Goal: Feedback & Contribution: Submit feedback/report problem

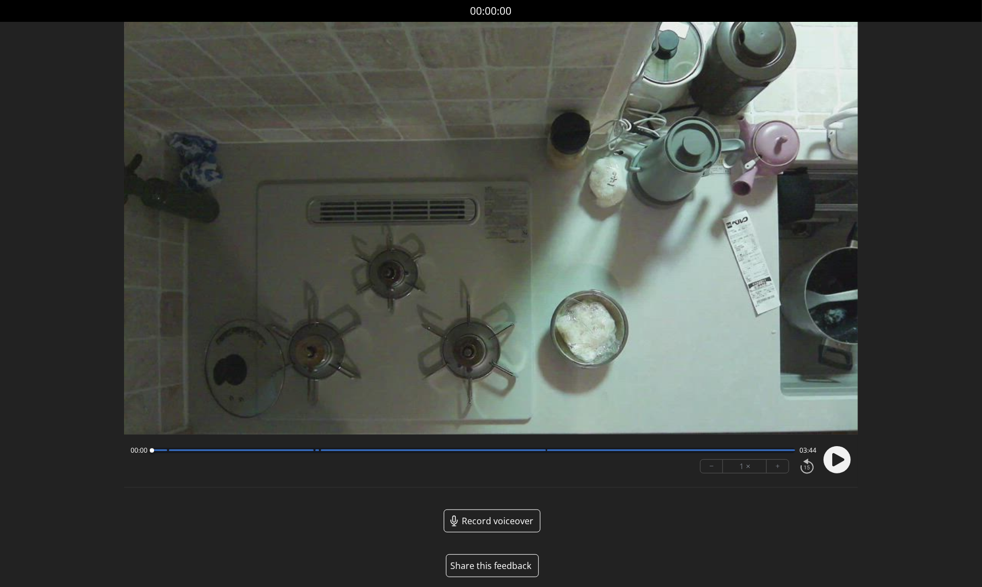
click at [503, 568] on button "Share this feedback" at bounding box center [492, 566] width 93 height 23
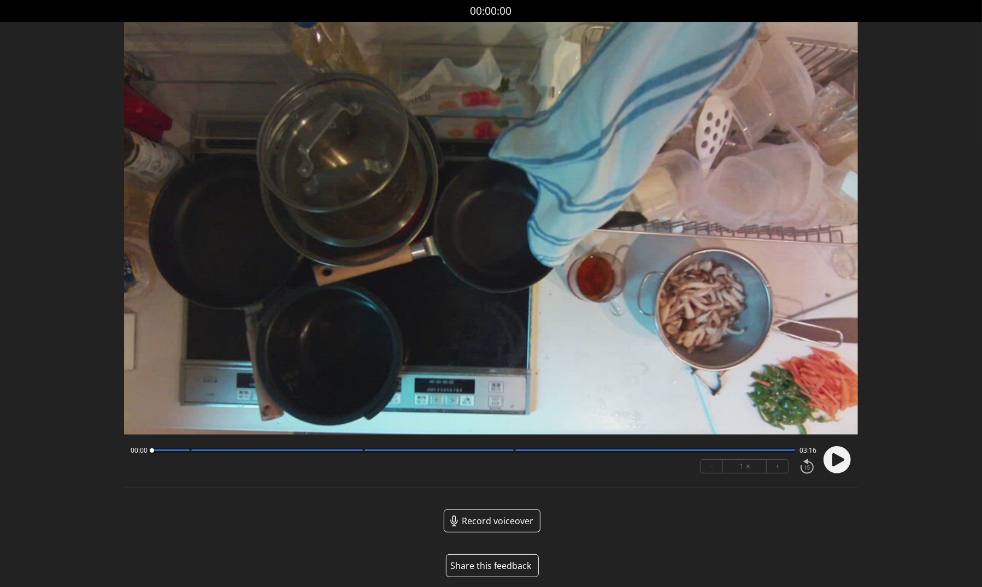
click at [509, 563] on button "Share this feedback" at bounding box center [492, 566] width 93 height 23
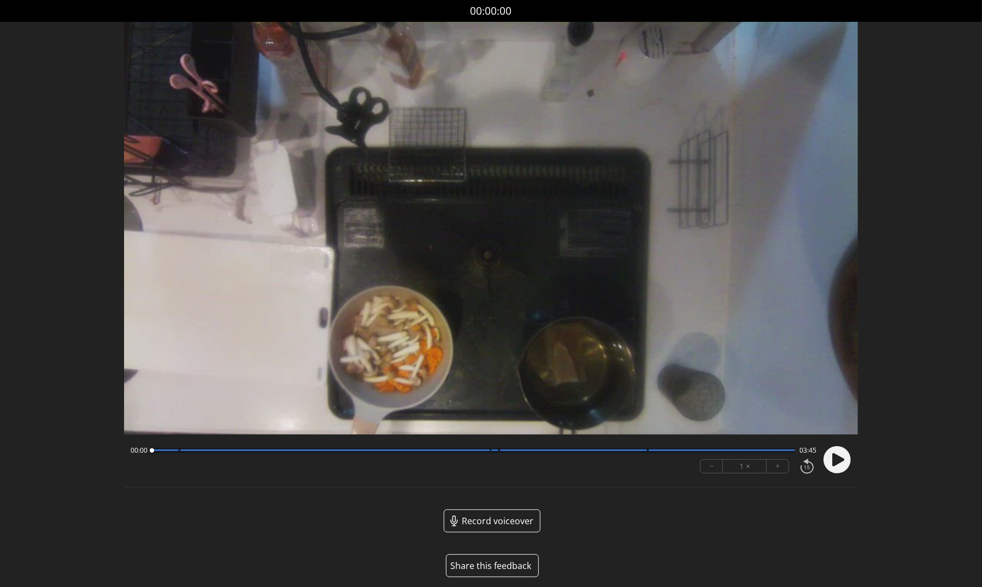
click at [510, 558] on button "Share this feedback" at bounding box center [492, 566] width 93 height 23
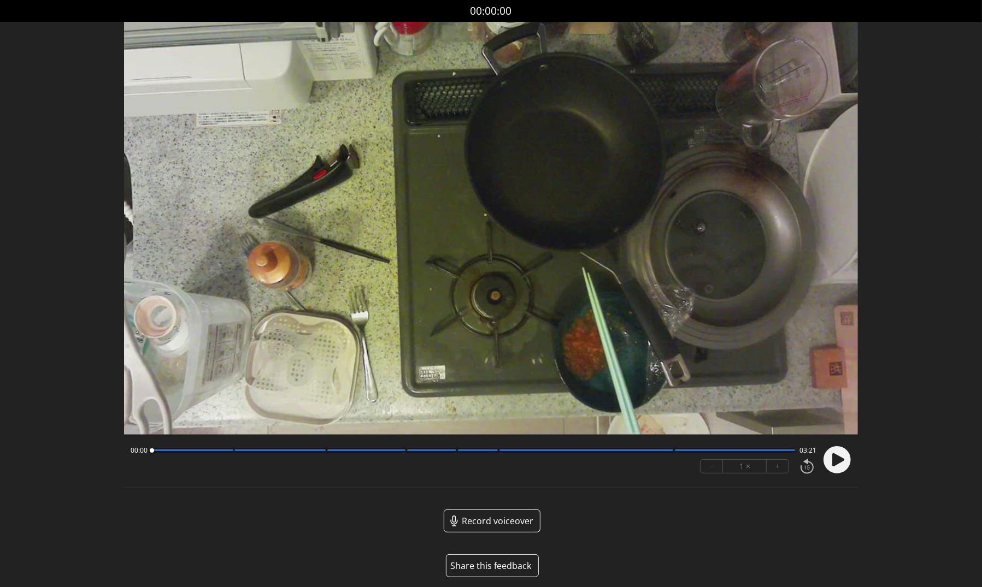
click at [497, 566] on button "Share this feedback" at bounding box center [492, 566] width 93 height 23
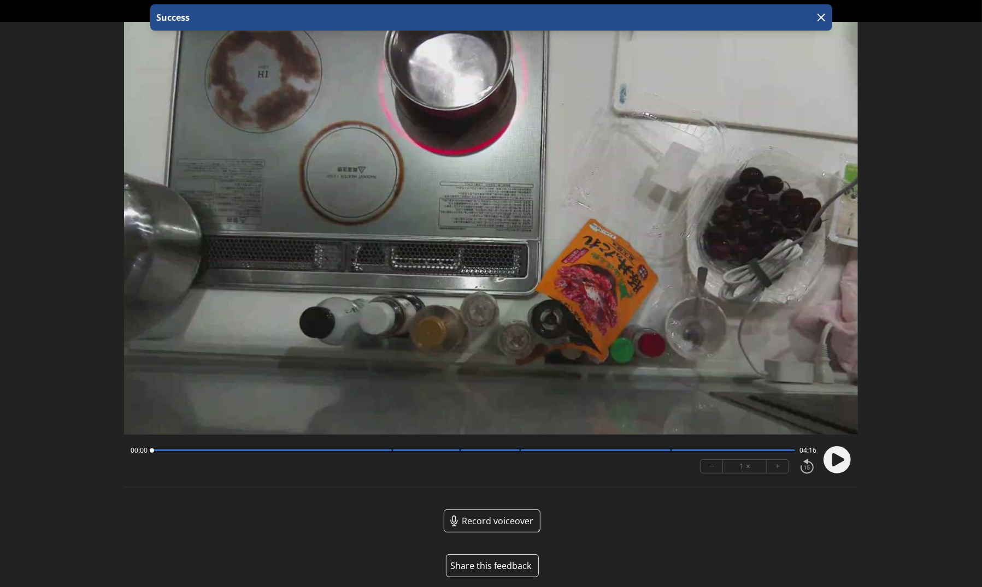
click at [499, 564] on button "Share this feedback" at bounding box center [492, 566] width 93 height 23
